Goal: Navigation & Orientation: Understand site structure

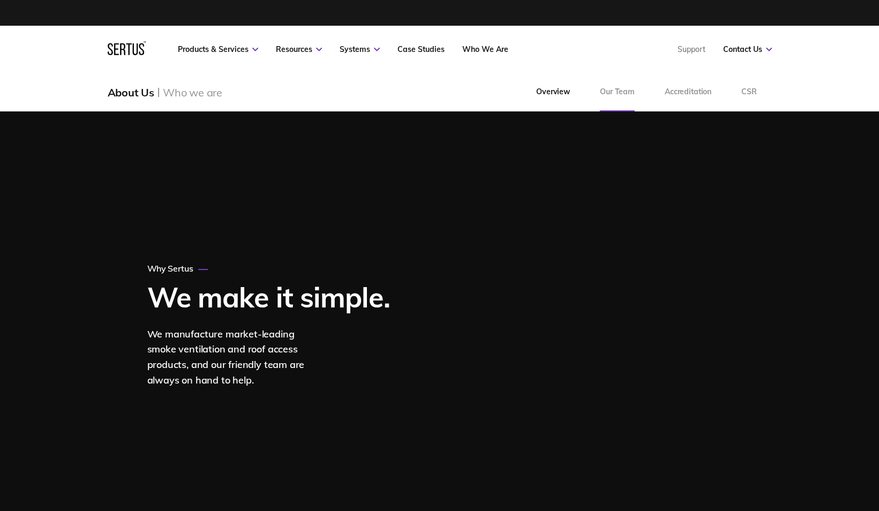
click at [612, 98] on link "Our Team" at bounding box center [617, 92] width 65 height 39
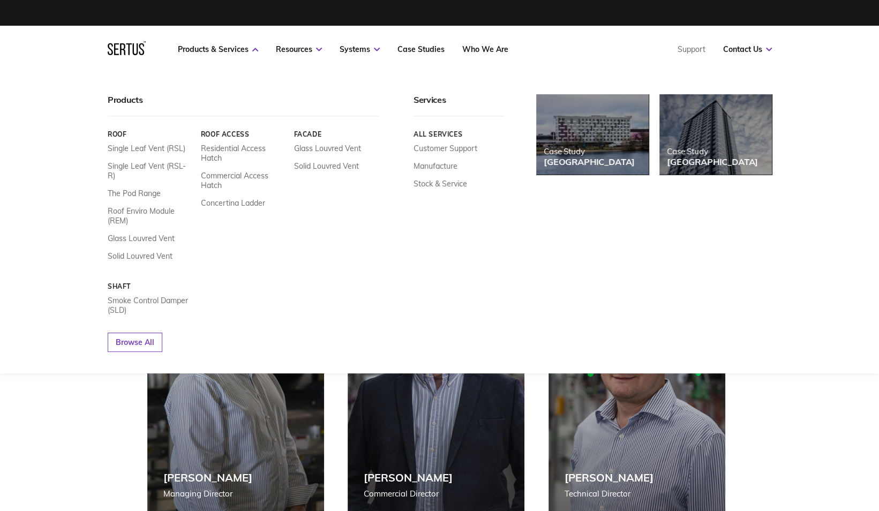
click at [130, 41] on icon at bounding box center [127, 48] width 38 height 14
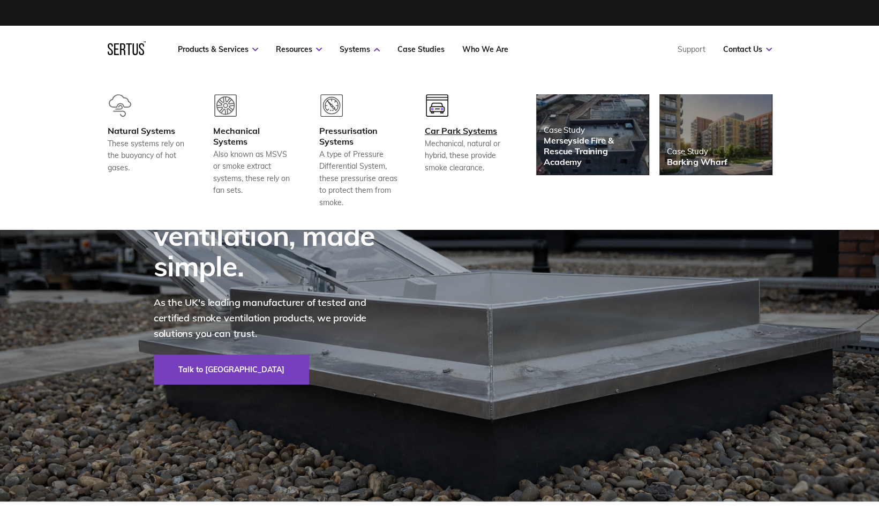
click at [450, 132] on div "Car Park Systems" at bounding box center [464, 130] width 79 height 11
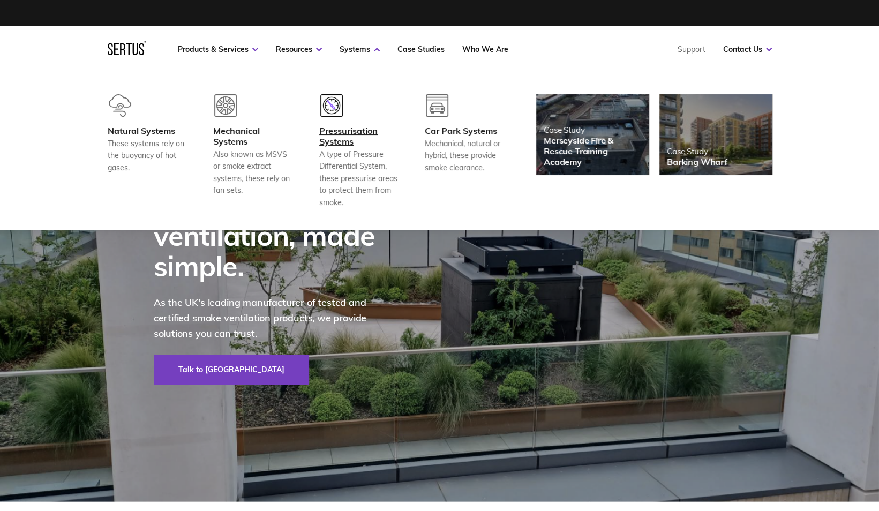
click at [339, 137] on div "Pressurisation Systems" at bounding box center [358, 135] width 79 height 21
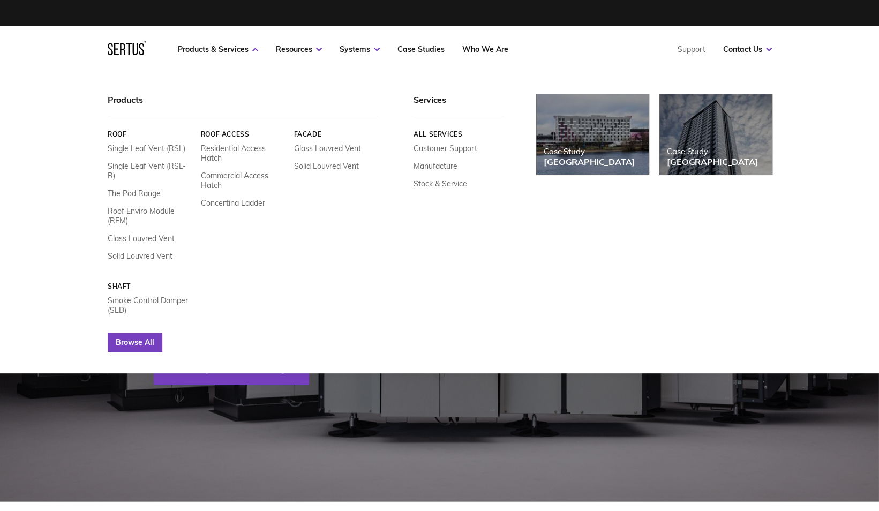
click at [129, 333] on link "Browse All" at bounding box center [135, 342] width 55 height 19
